Goal: Check status

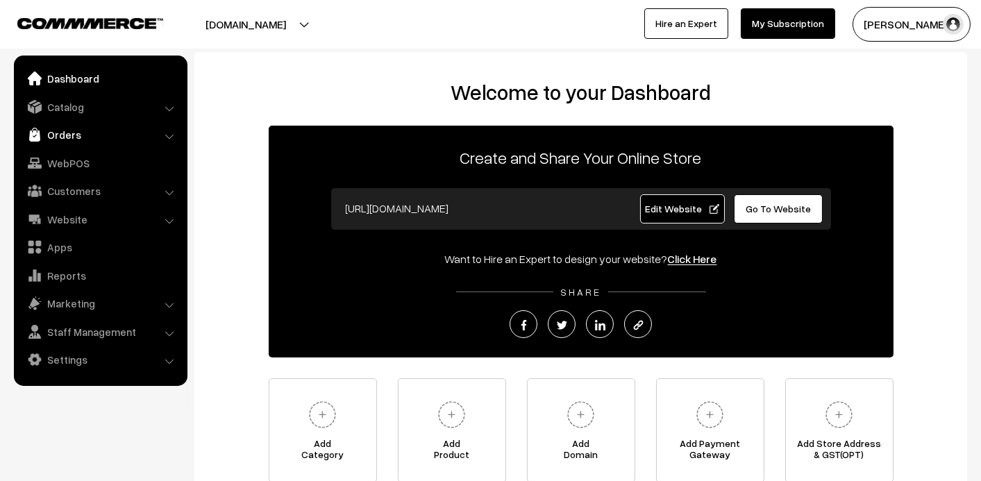
click at [62, 142] on link "Orders" at bounding box center [99, 134] width 165 height 25
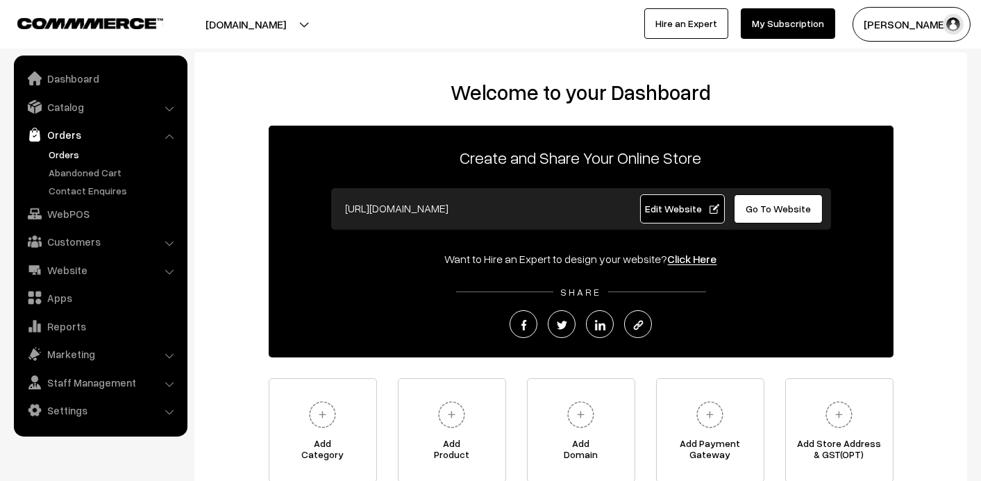
click at [67, 160] on link "Orders" at bounding box center [113, 154] width 137 height 15
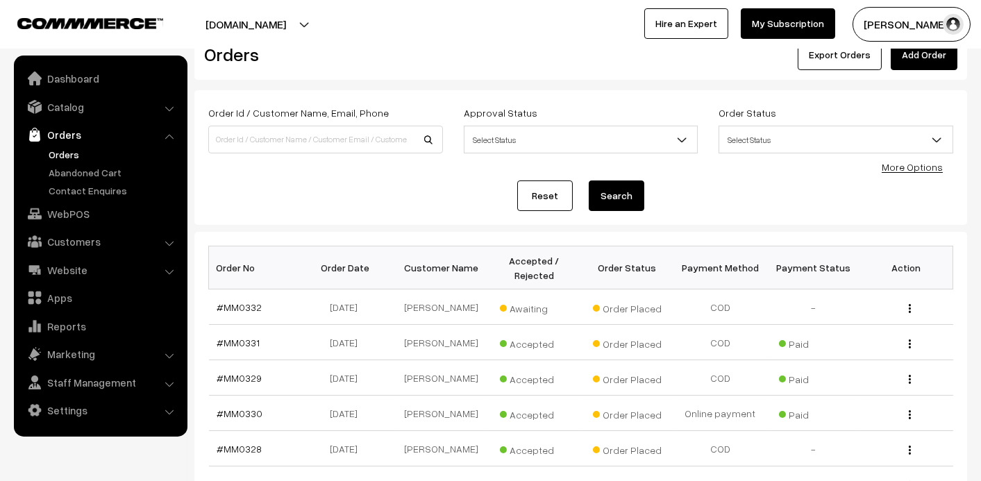
scroll to position [69, 0]
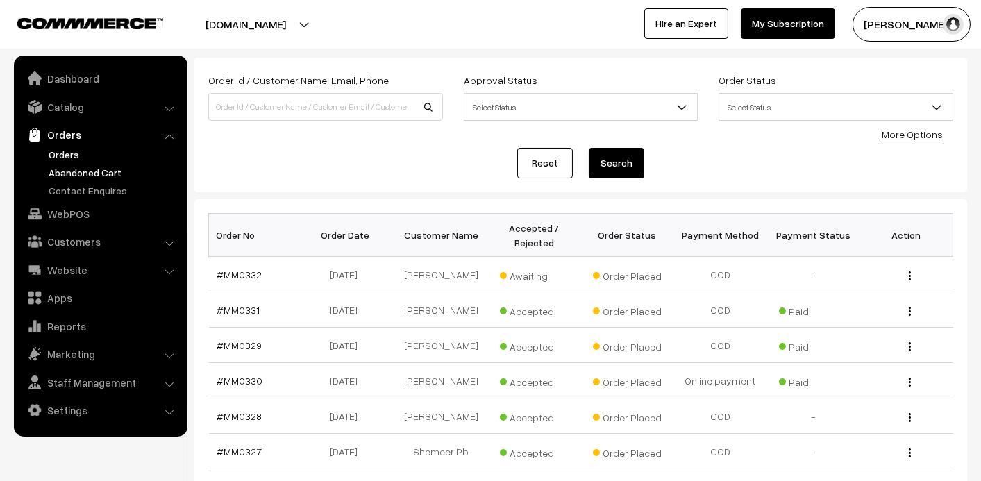
click at [92, 169] on link "Abandoned Cart" at bounding box center [113, 172] width 137 height 15
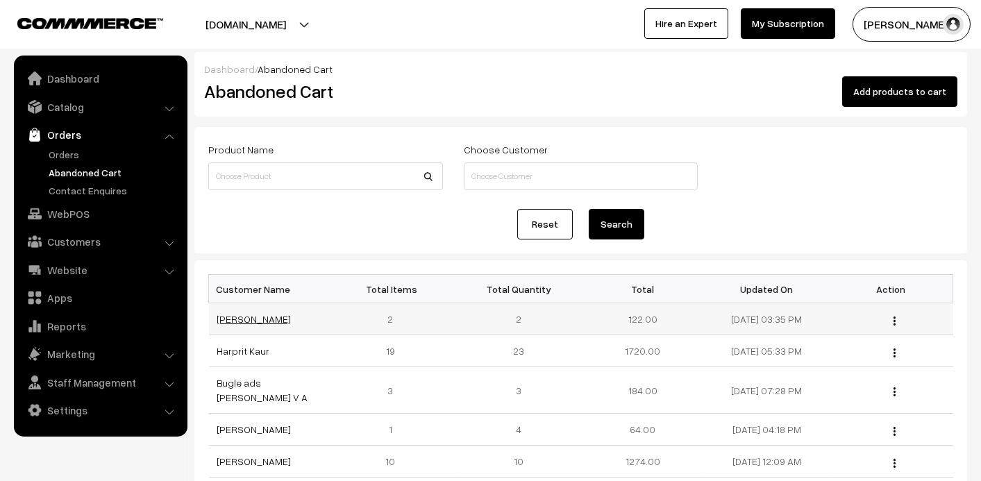
click at [240, 316] on link "[PERSON_NAME]" at bounding box center [254, 319] width 74 height 12
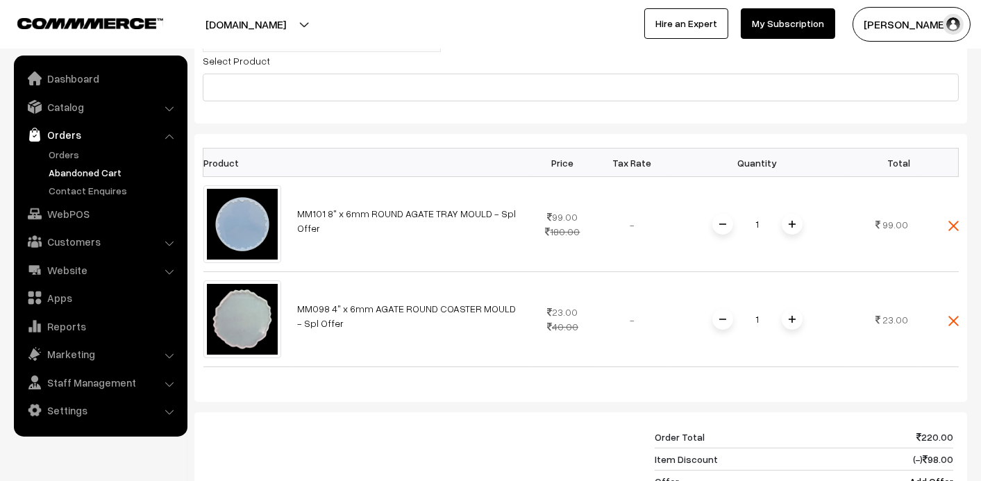
scroll to position [208, 0]
